Goal: Task Accomplishment & Management: Manage account settings

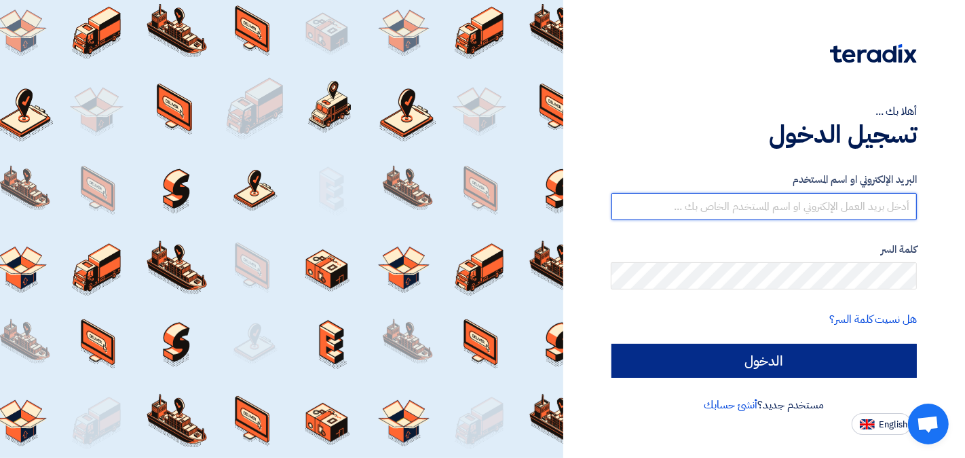
type input "[EMAIL_ADDRESS][DOMAIN_NAME]"
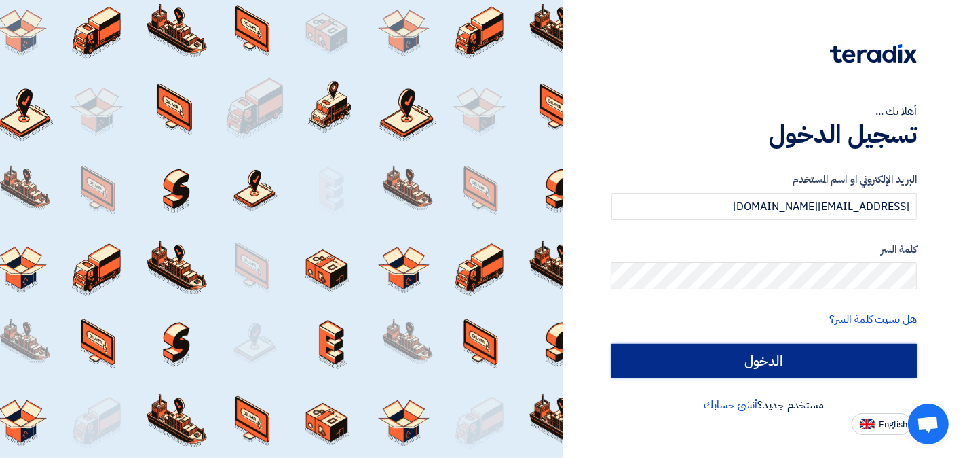
click at [763, 357] on input "الدخول" at bounding box center [765, 360] width 306 height 34
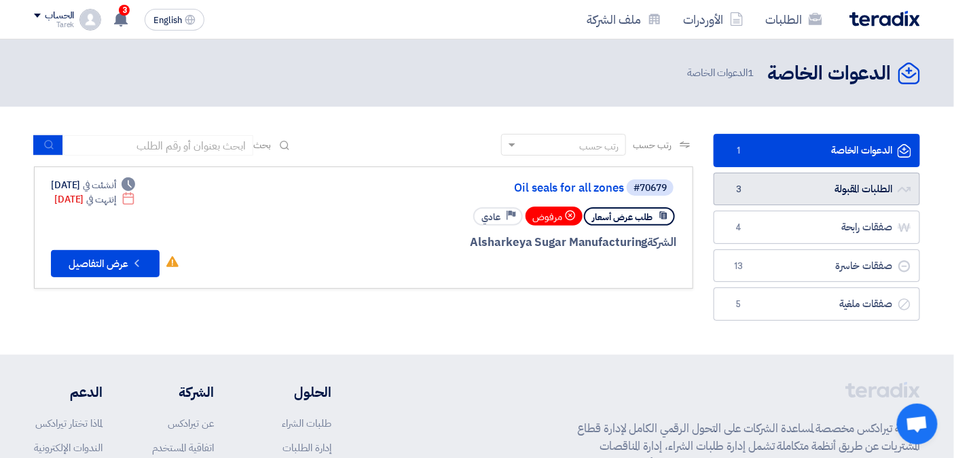
click at [835, 187] on link "الطلبات المقبولة الطلبات المقبولة 3" at bounding box center [816, 188] width 206 height 33
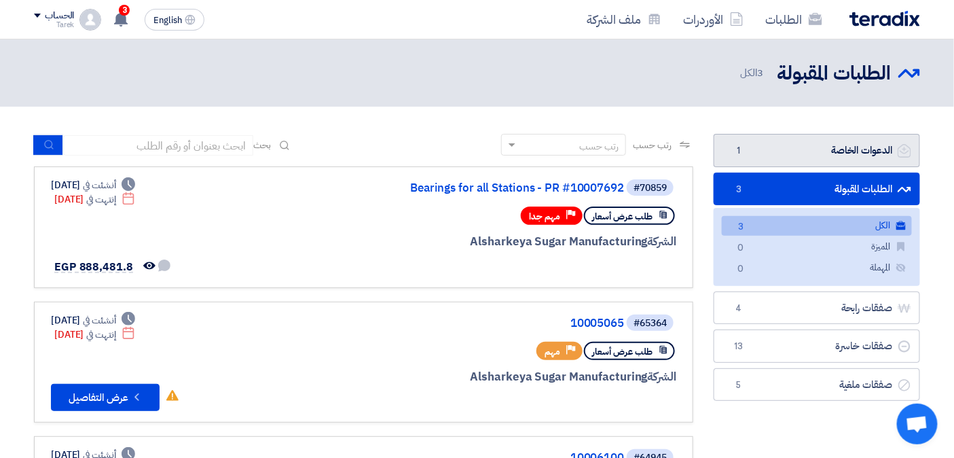
click at [782, 151] on link "الدعوات الخاصة الدعوات الخاصة 1" at bounding box center [816, 150] width 206 height 33
